Goal: Information Seeking & Learning: Learn about a topic

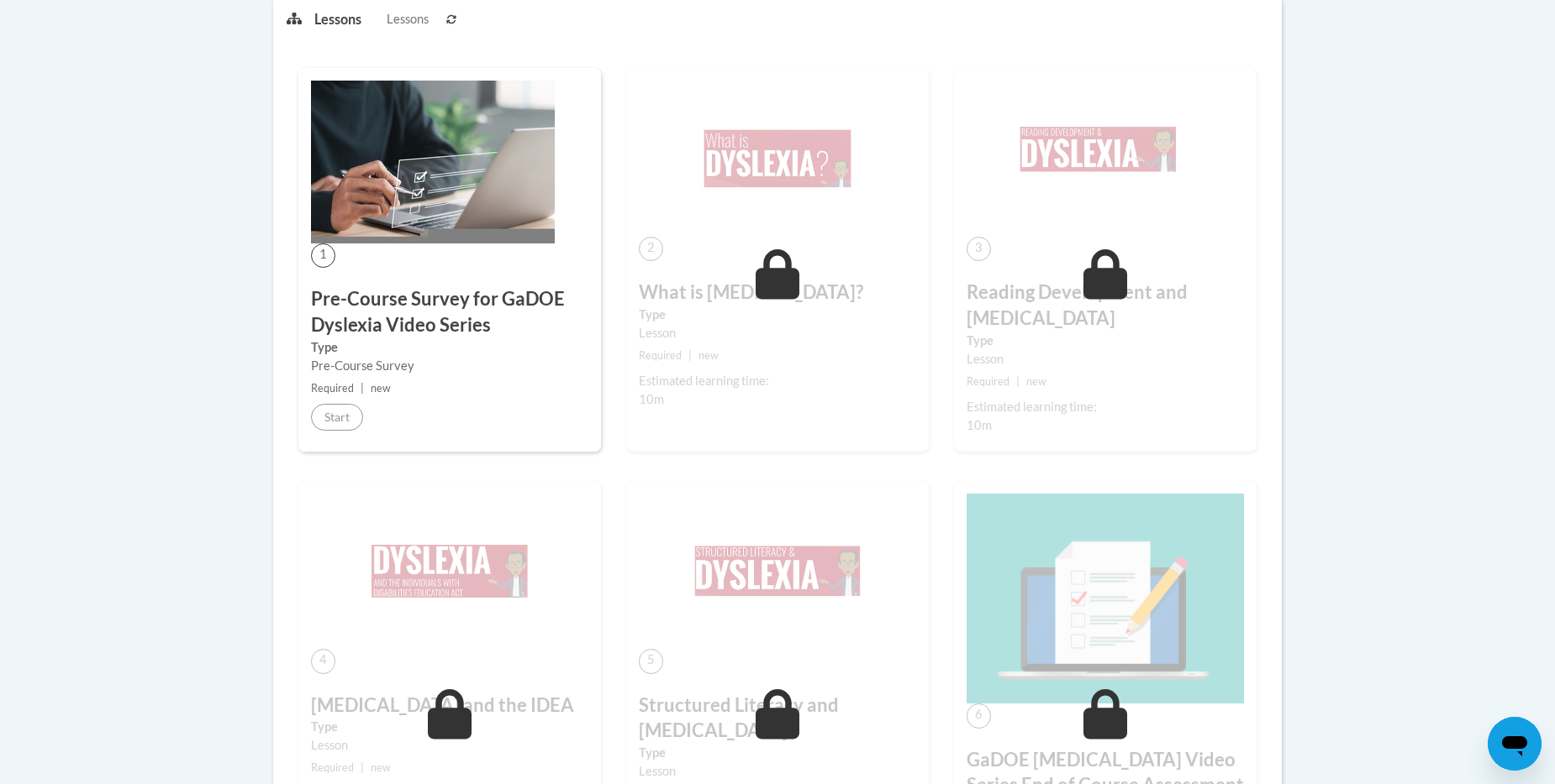
scroll to position [467, 0]
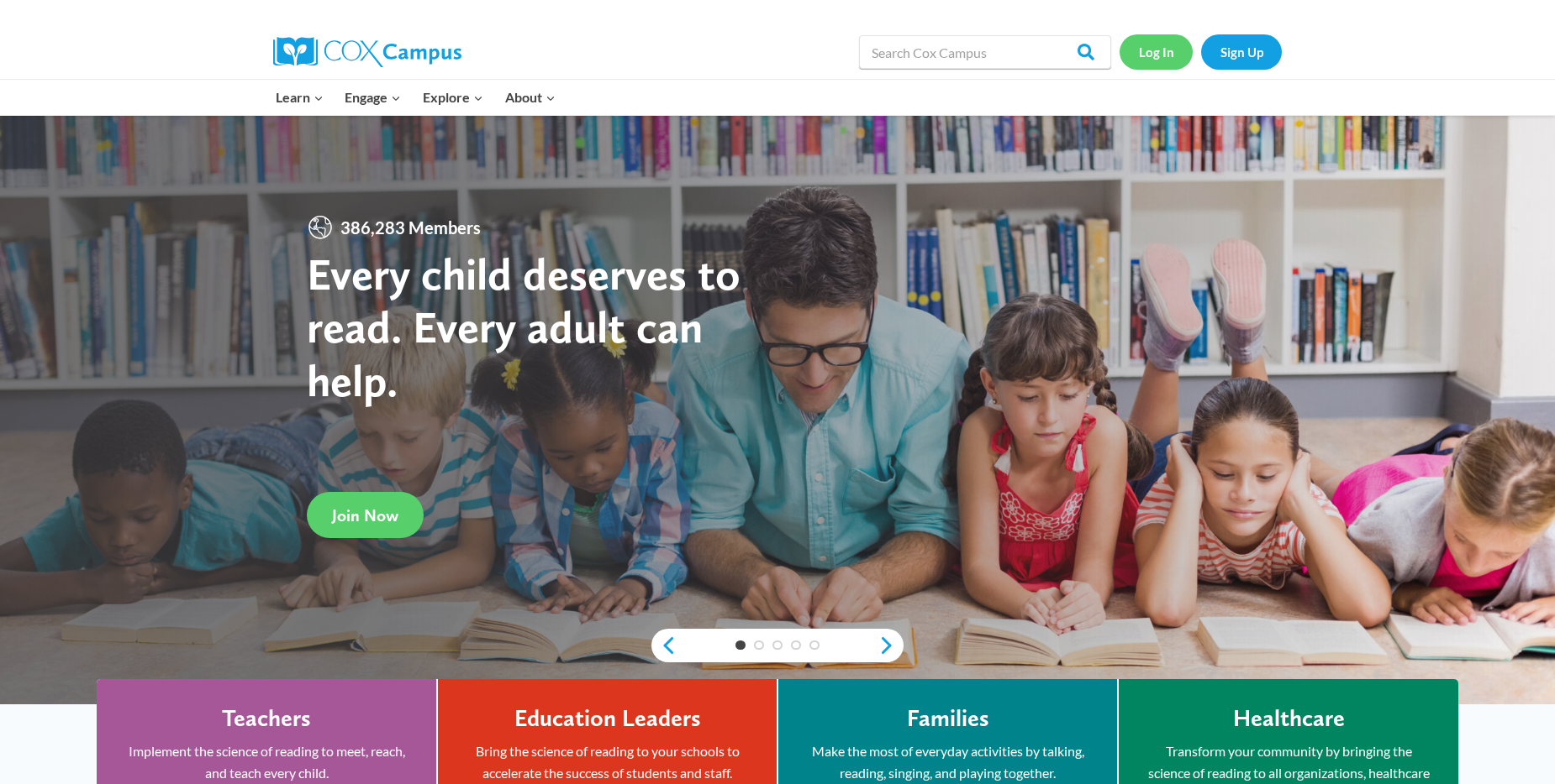
click at [1143, 47] on link "Log In" at bounding box center [1155, 51] width 73 height 34
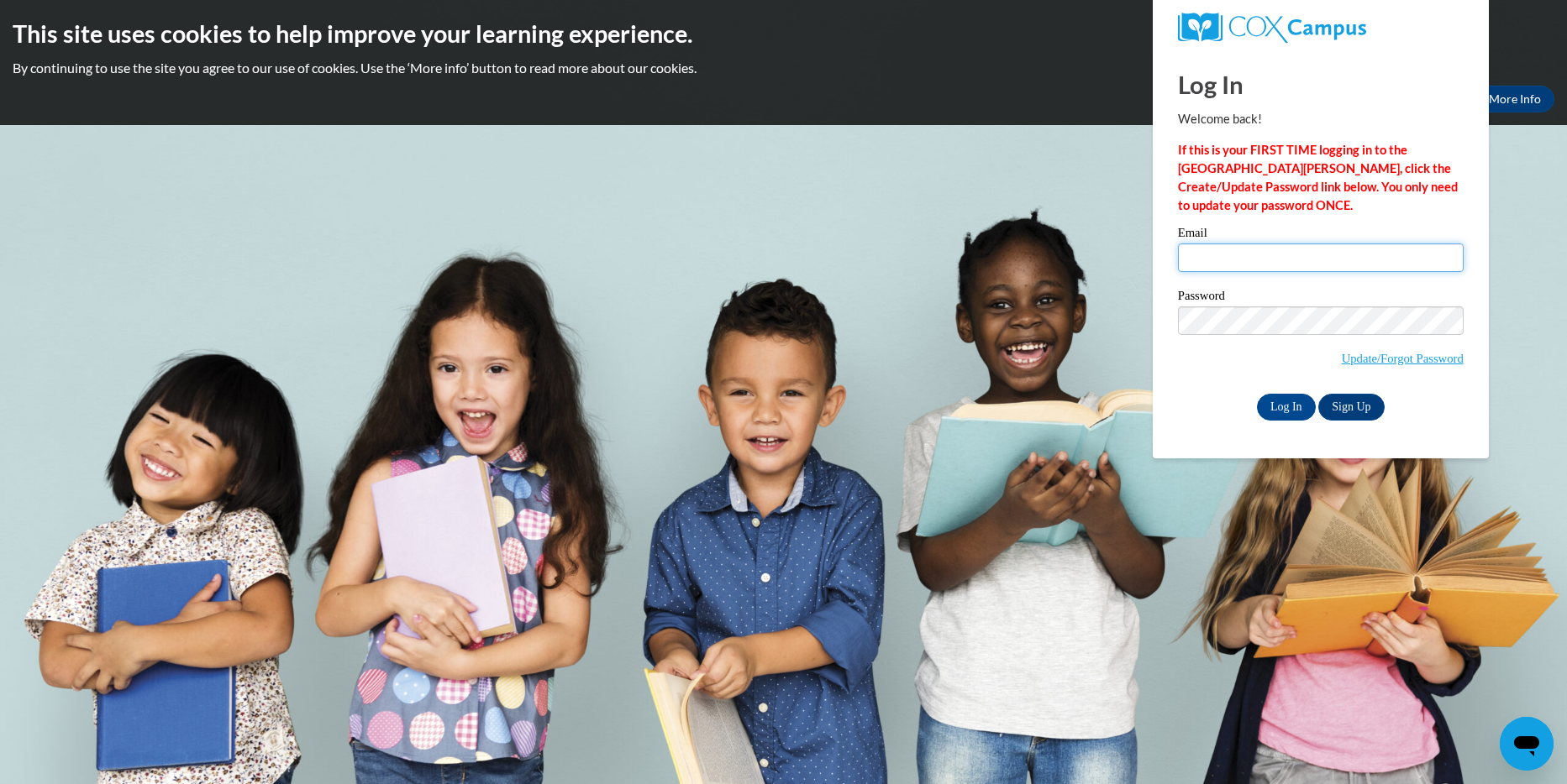
type input "gmorris@newhope-baptist.org"
click at [1257, 394] on input "Log In" at bounding box center [1287, 407] width 59 height 27
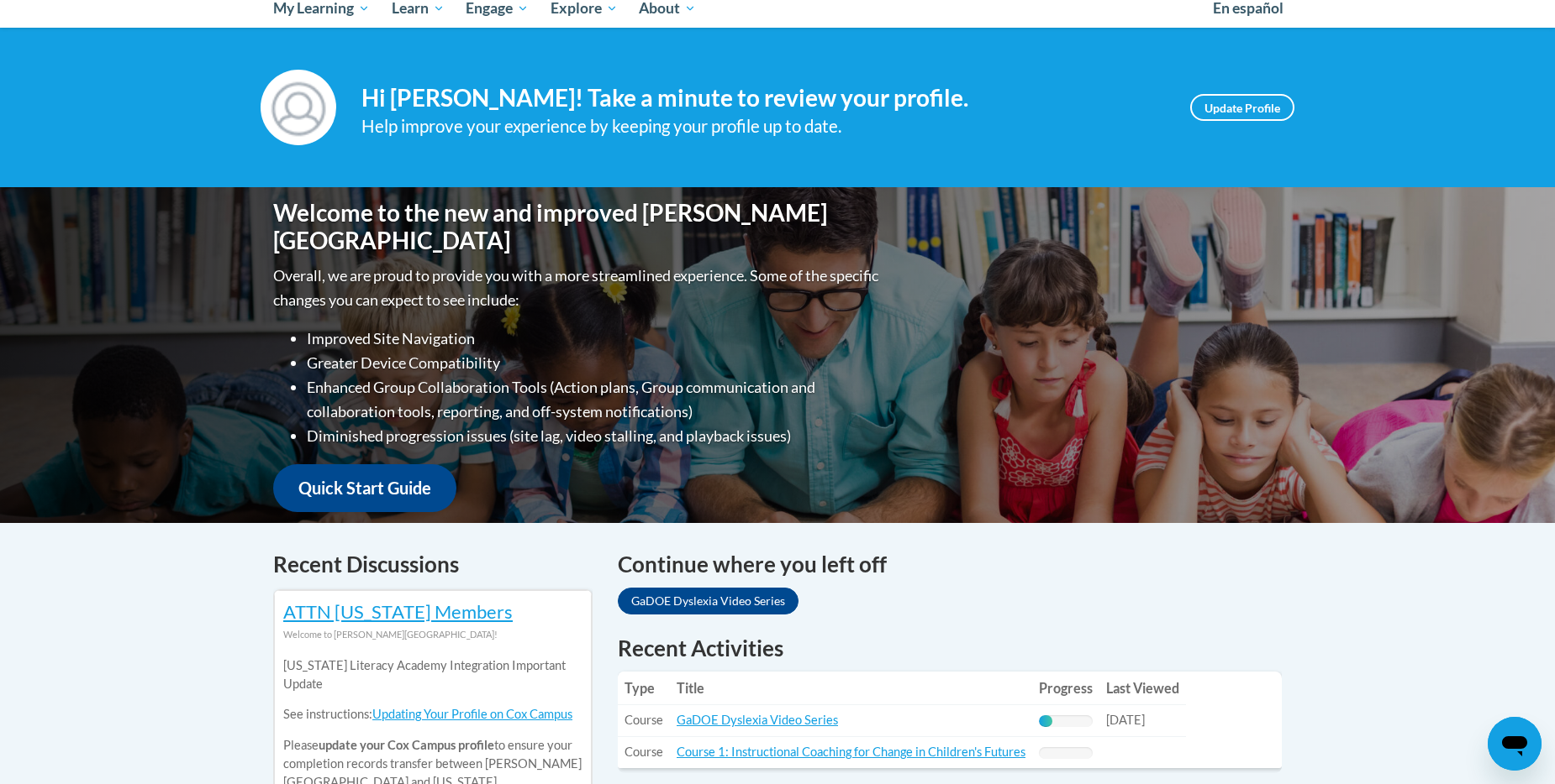
scroll to position [194, 0]
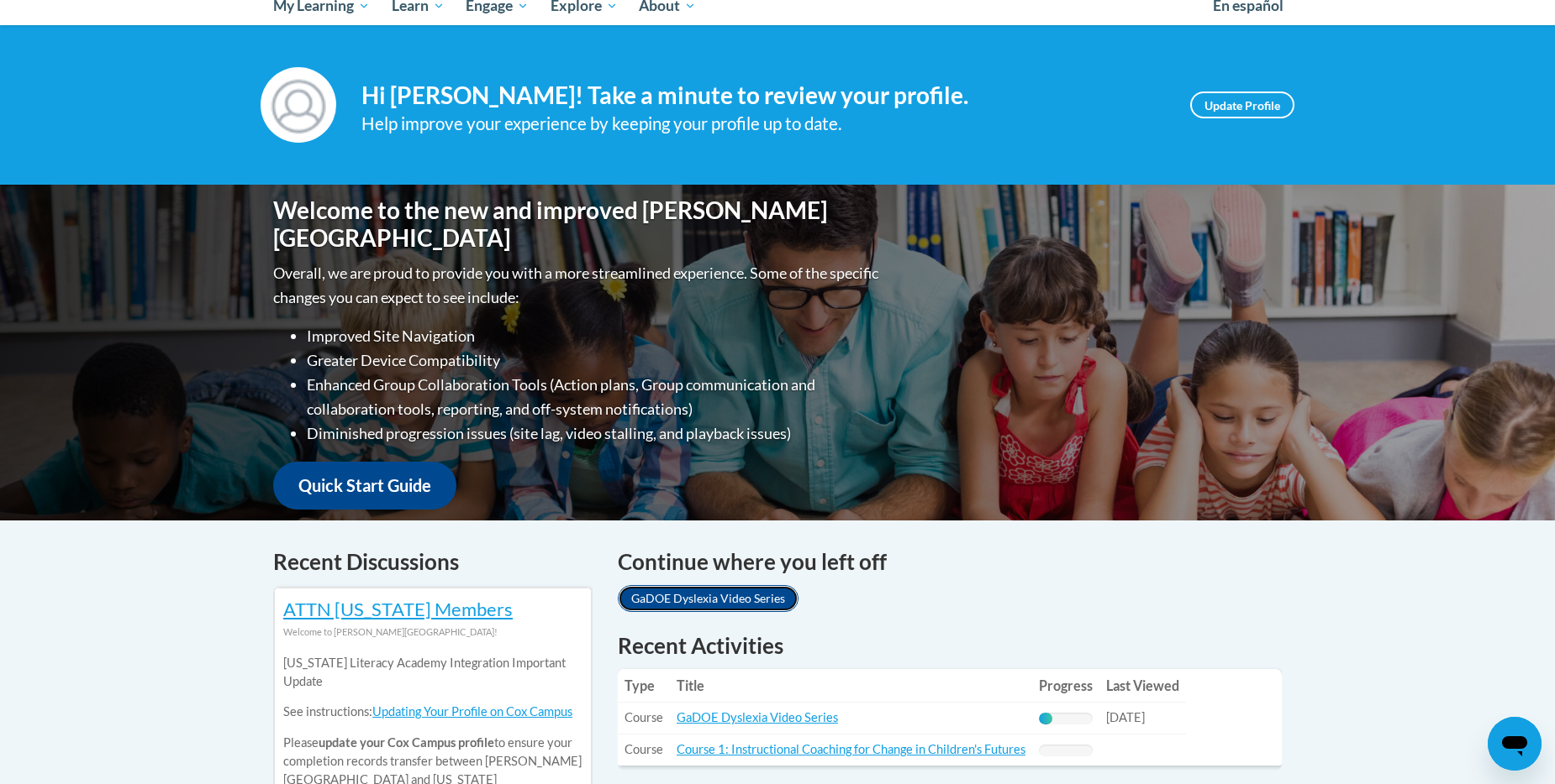
click at [748, 596] on link "GaDOE Dyslexia Video Series" at bounding box center [708, 598] width 180 height 27
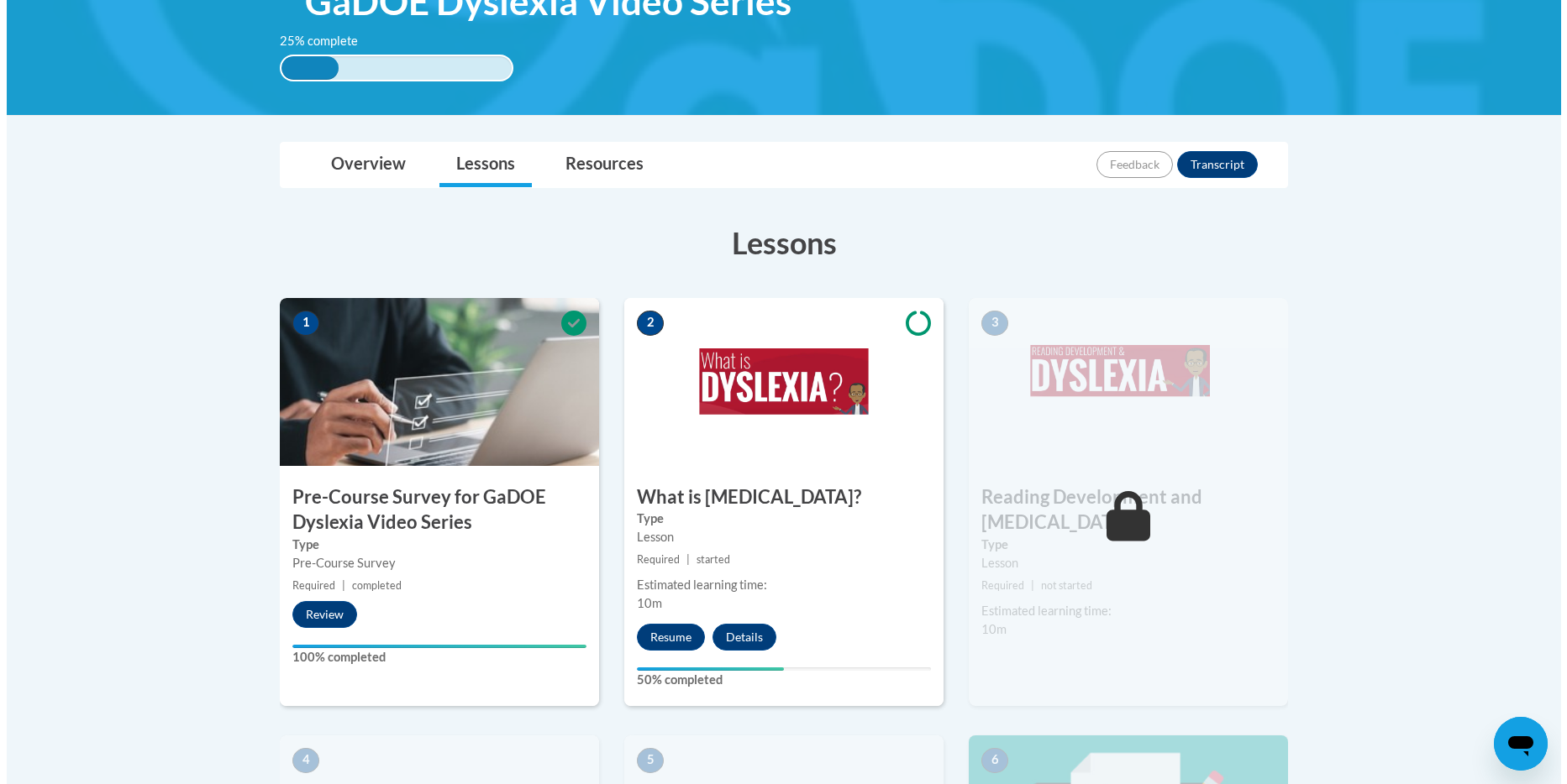
scroll to position [307, 0]
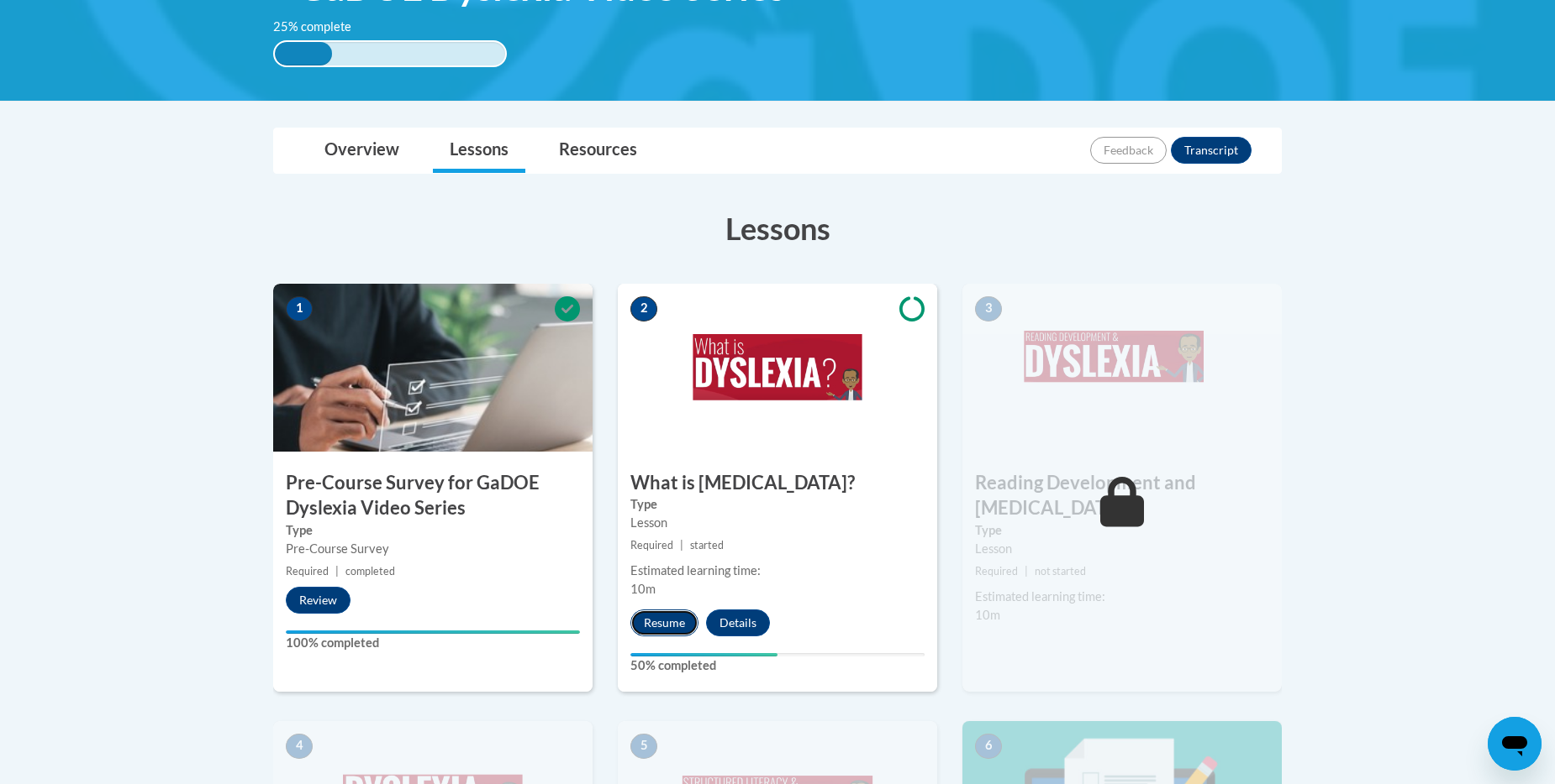
click at [664, 618] on button "Resume" at bounding box center [664, 623] width 68 height 27
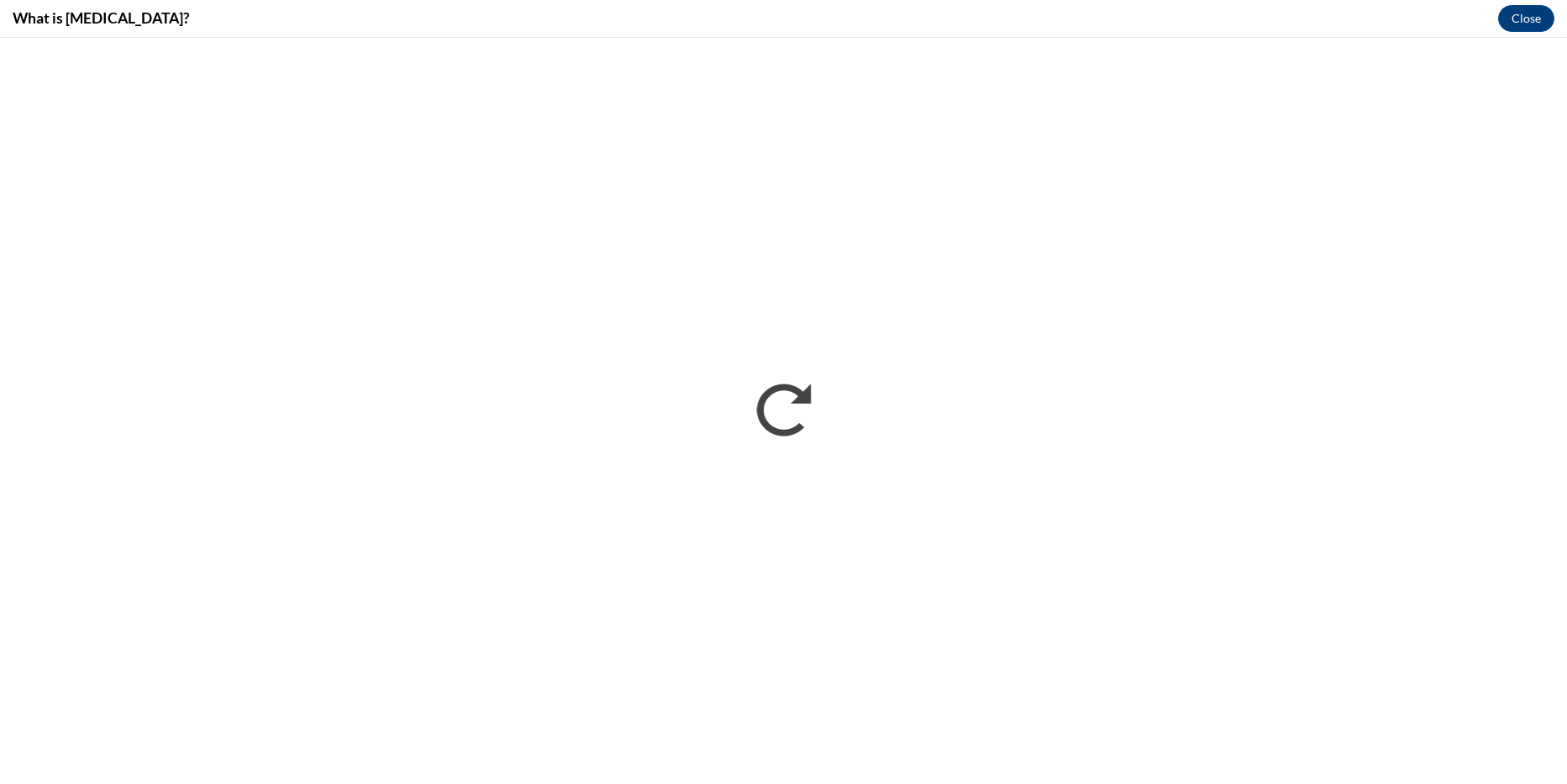
scroll to position [0, 0]
